Goal: Book appointment/travel/reservation

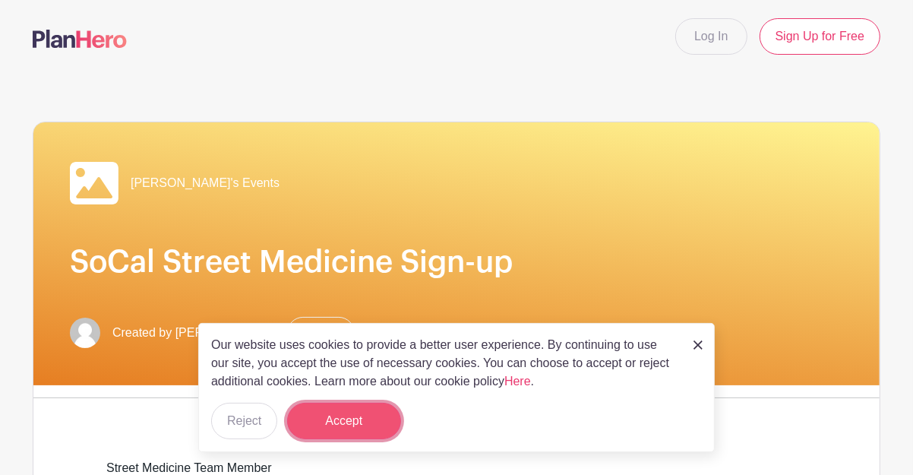
click at [354, 434] on button "Accept" at bounding box center [344, 421] width 114 height 36
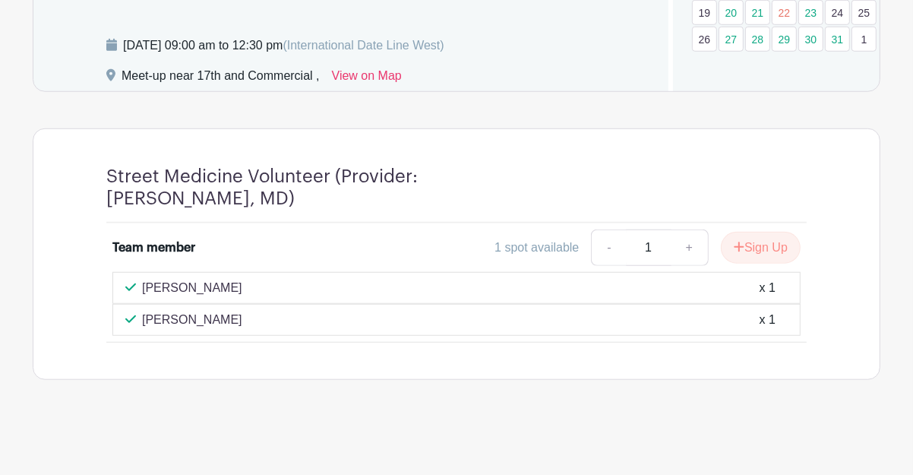
scroll to position [985, 0]
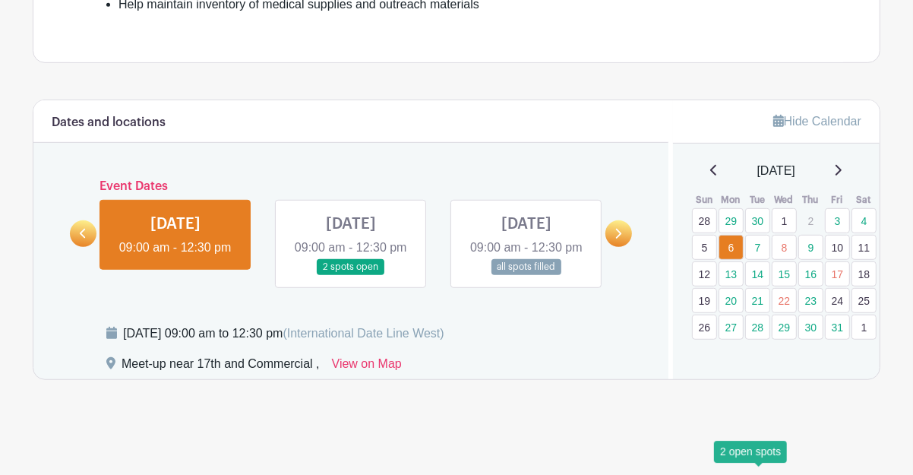
click at [756, 235] on link "7" at bounding box center [757, 247] width 25 height 25
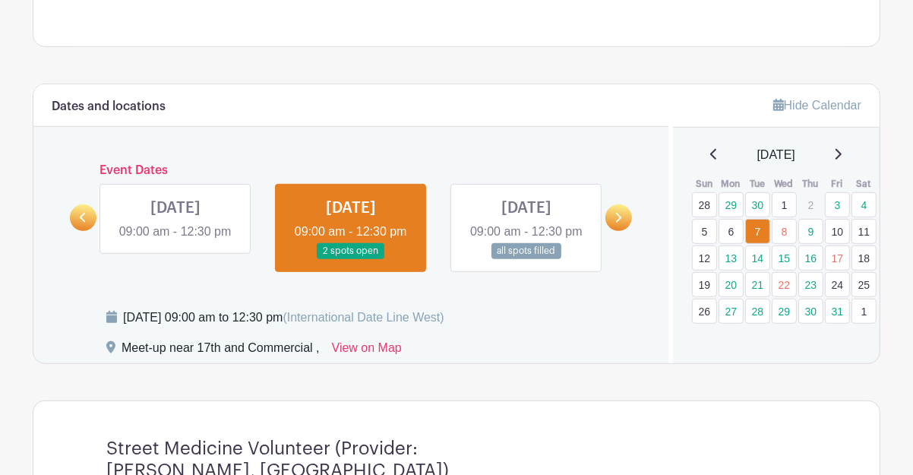
scroll to position [796, 0]
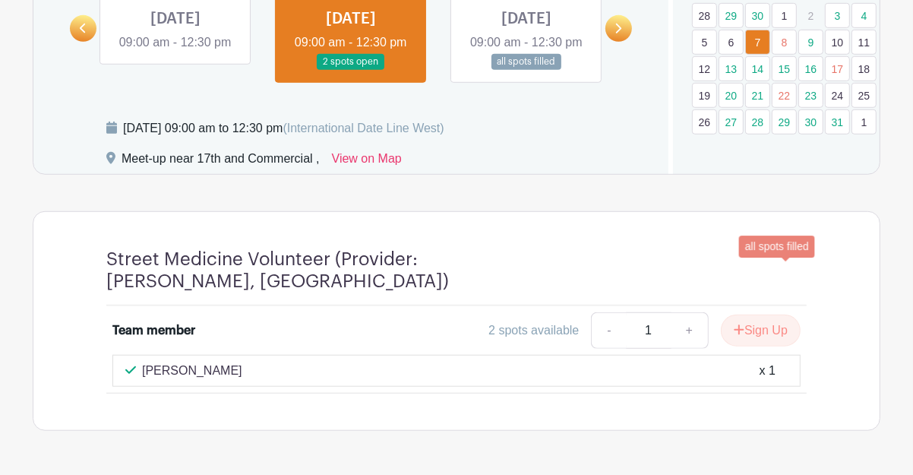
click at [788, 55] on link "8" at bounding box center [784, 42] width 25 height 25
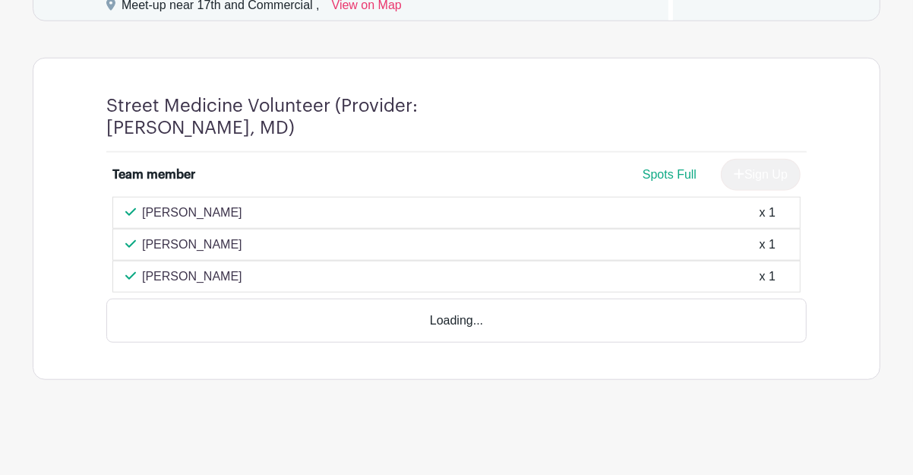
scroll to position [962, 0]
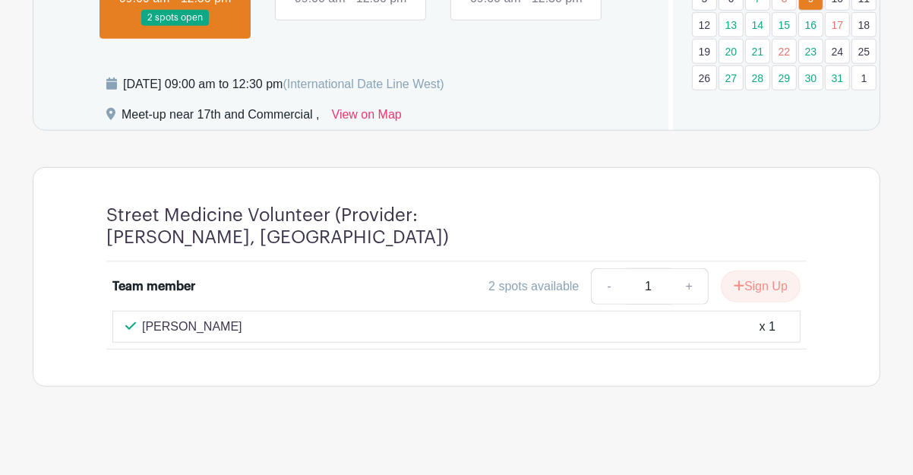
scroll to position [730, 0]
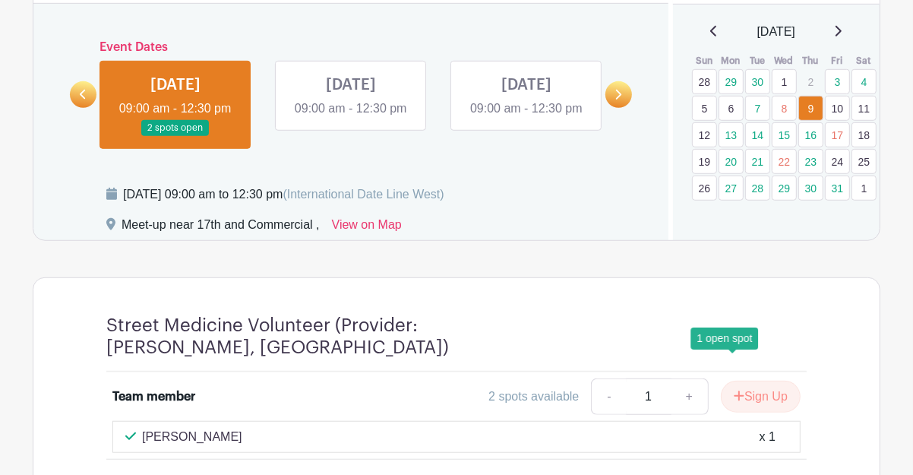
click at [728, 147] on link "13" at bounding box center [730, 134] width 25 height 25
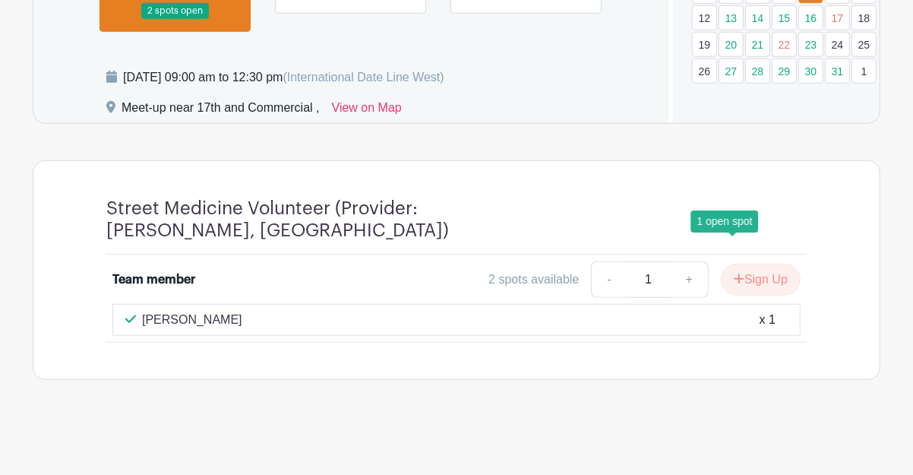
scroll to position [977, 0]
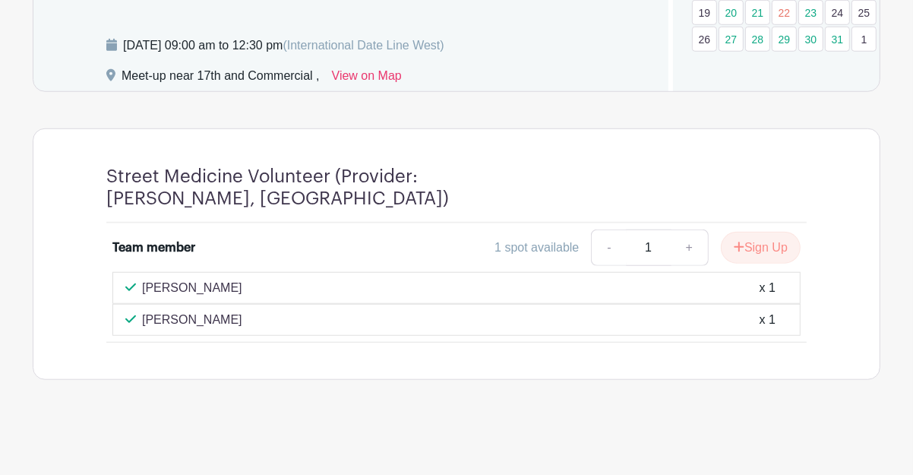
scroll to position [931, 0]
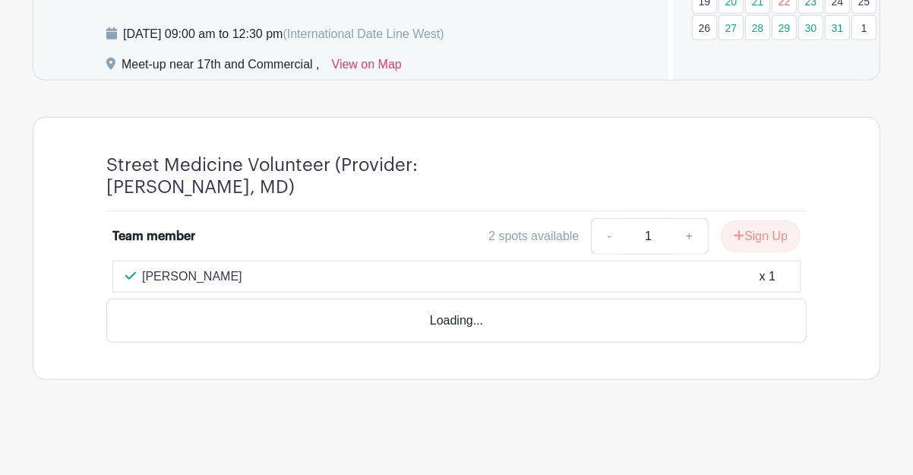
scroll to position [1028, 0]
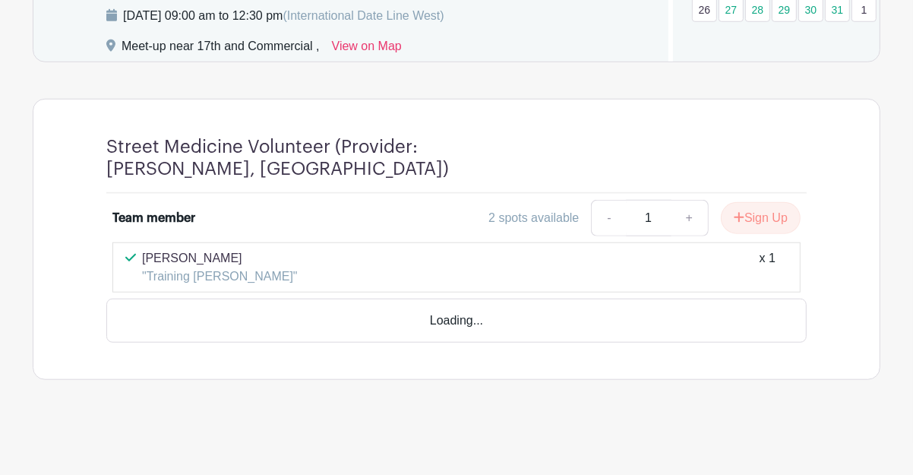
scroll to position [1047, 0]
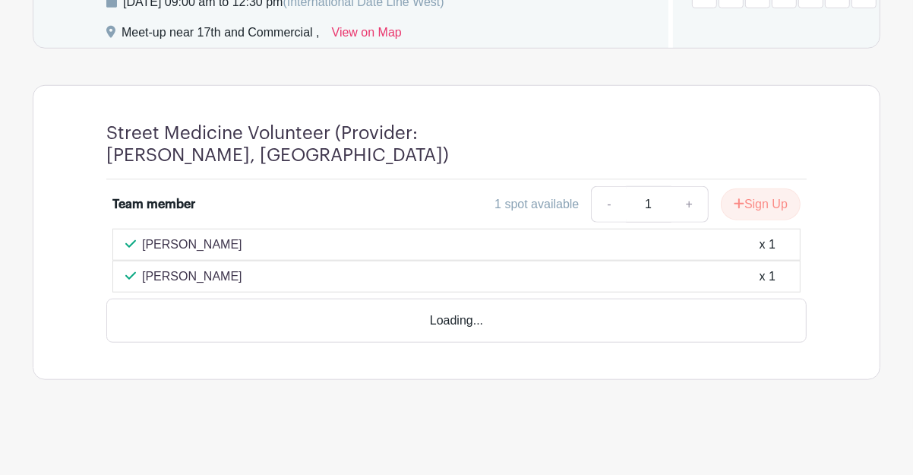
scroll to position [1040, 0]
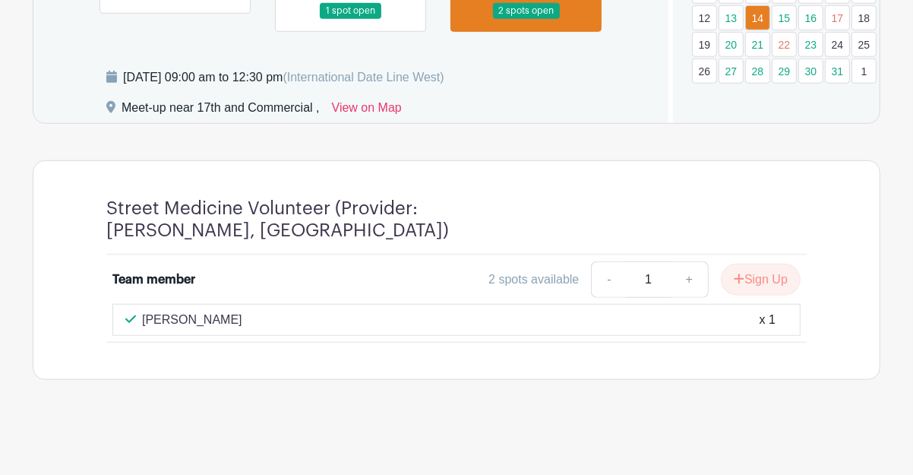
scroll to position [989, 0]
click at [725, 57] on link "20" at bounding box center [730, 44] width 25 height 25
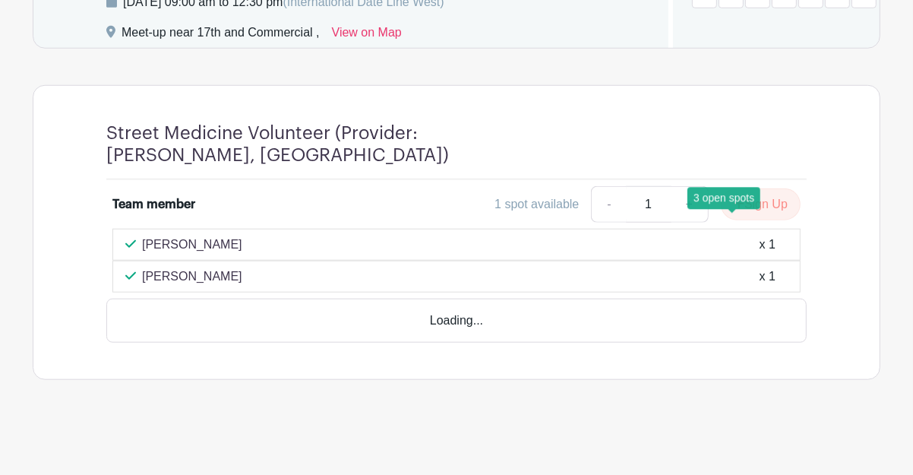
scroll to position [1017, 0]
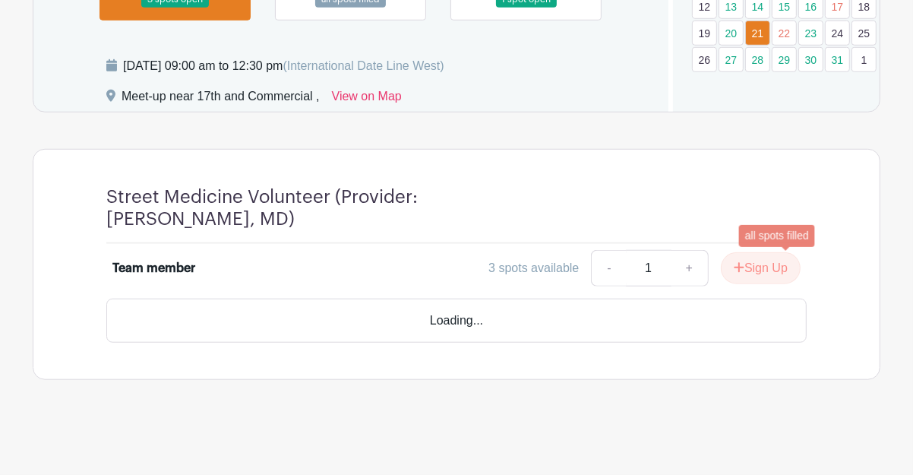
click at [782, 46] on link "22" at bounding box center [784, 33] width 25 height 25
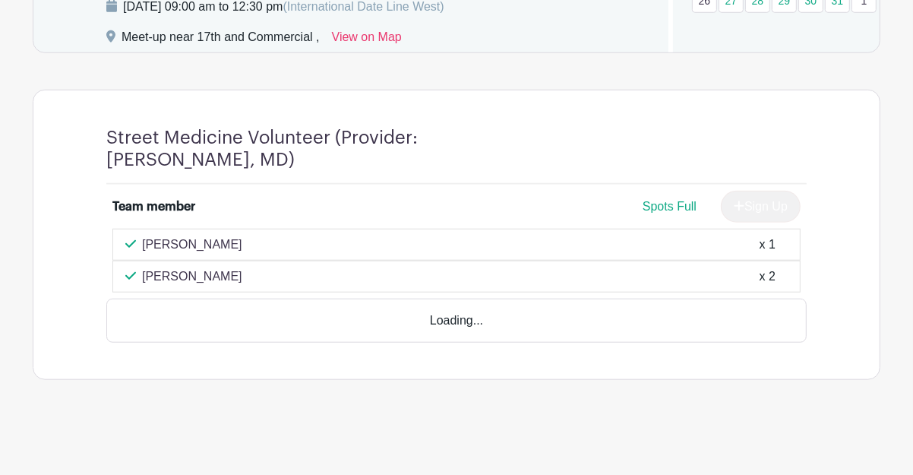
scroll to position [1044, 0]
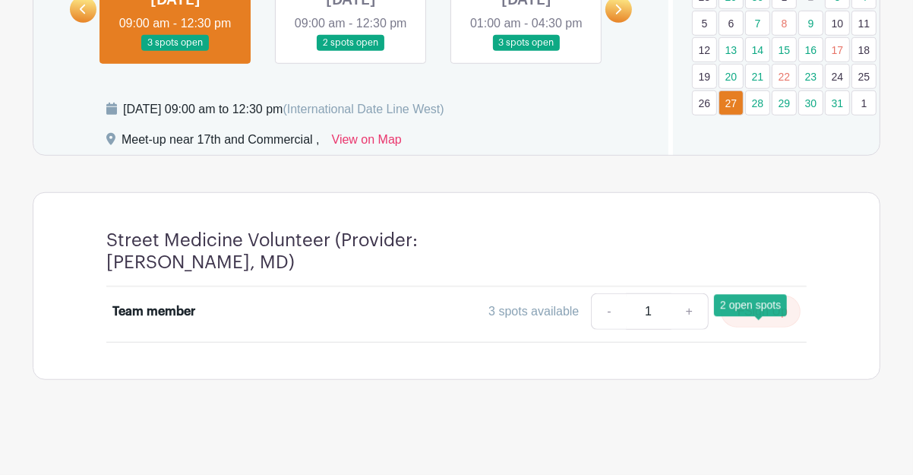
click at [766, 101] on link "28" at bounding box center [757, 102] width 25 height 25
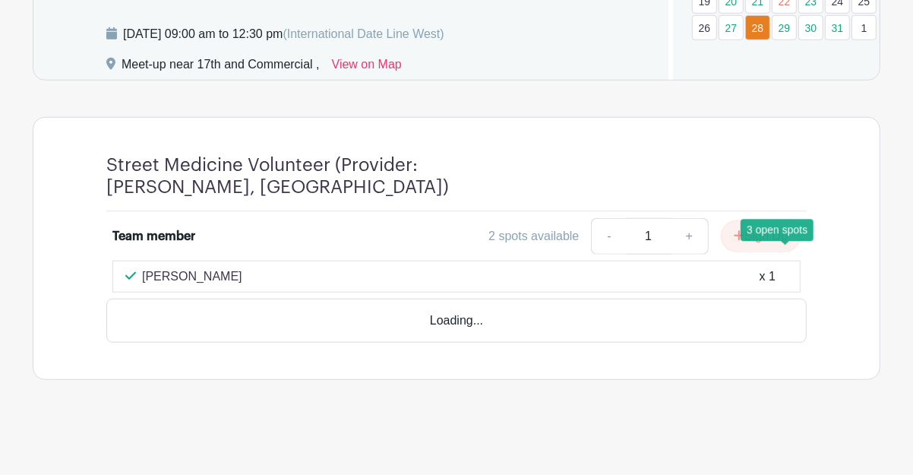
click at [794, 40] on link "29" at bounding box center [784, 27] width 25 height 25
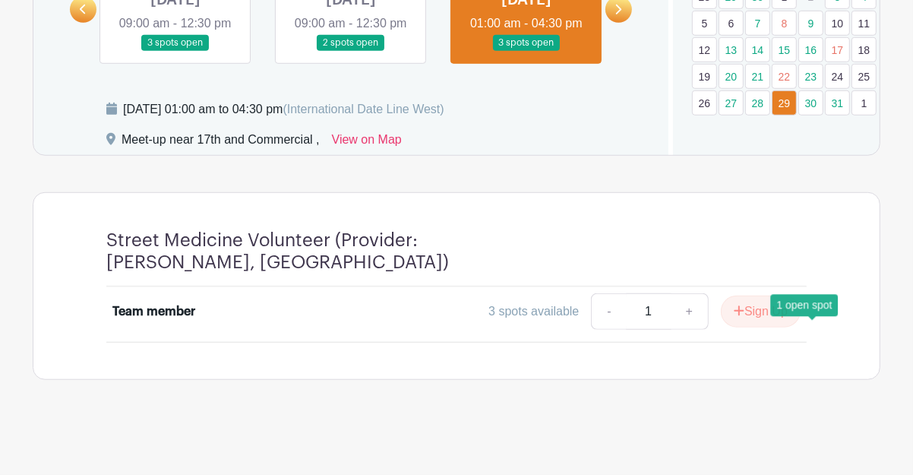
click at [818, 113] on link "30" at bounding box center [810, 102] width 25 height 25
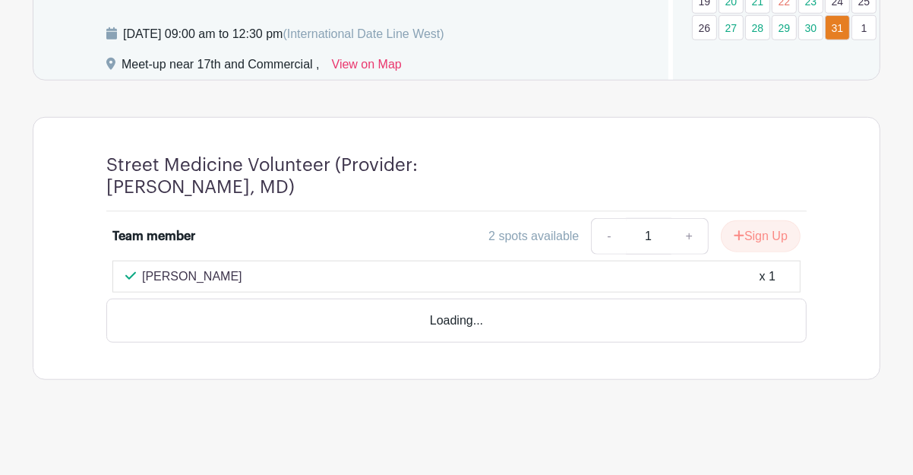
scroll to position [895, 0]
